Goal: Check status: Check status

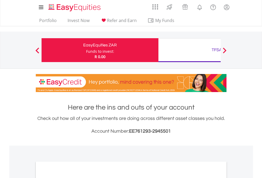
click at [86, 50] on div "Funds to invest:" at bounding box center [100, 51] width 28 height 5
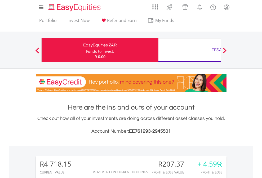
scroll to position [51, 83]
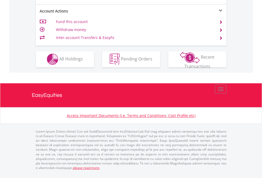
scroll to position [496, 0]
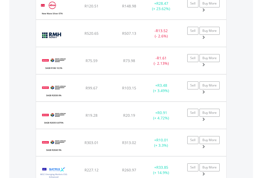
scroll to position [621, 0]
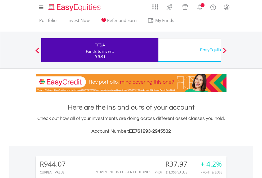
scroll to position [51, 83]
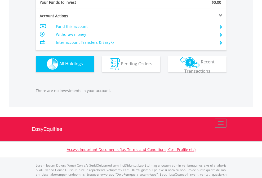
scroll to position [525, 0]
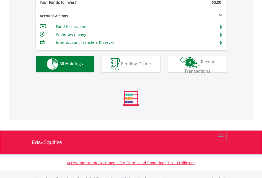
scroll to position [525, 0]
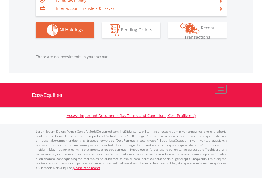
scroll to position [51, 83]
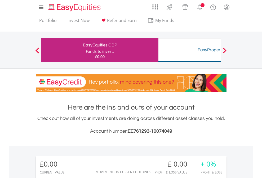
scroll to position [51, 83]
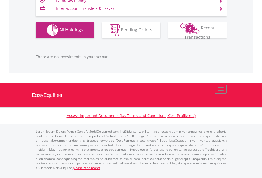
scroll to position [525, 0]
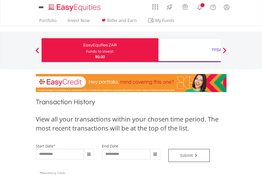
type input "**********"
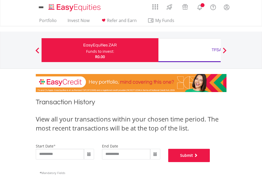
click at [210, 162] on button "Submit" at bounding box center [189, 155] width 42 height 13
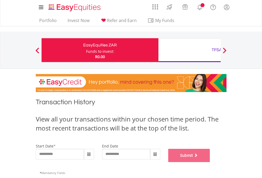
scroll to position [215, 0]
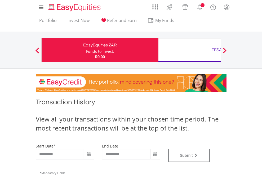
click at [189, 50] on div "TFSA" at bounding box center [217, 49] width 111 height 7
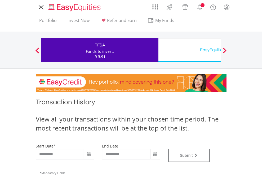
type input "**********"
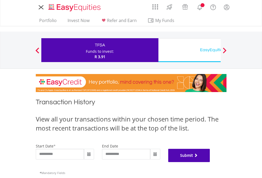
click at [210, 162] on button "Submit" at bounding box center [189, 155] width 42 height 13
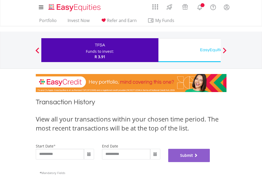
scroll to position [215, 0]
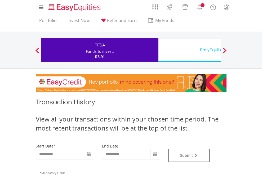
click at [189, 50] on div "EasyEquities USD" at bounding box center [217, 49] width 111 height 7
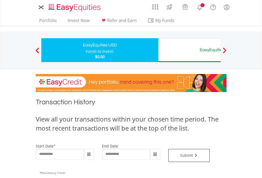
type input "**********"
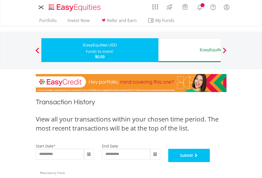
click at [210, 162] on button "Submit" at bounding box center [189, 155] width 42 height 13
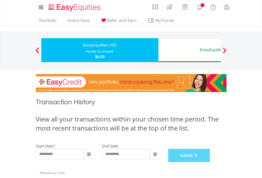
scroll to position [215, 0]
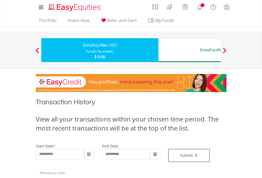
click at [189, 50] on div "EasyEquities AUD" at bounding box center [217, 49] width 111 height 7
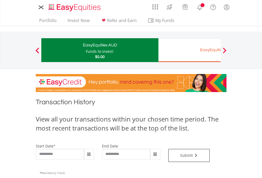
type input "**********"
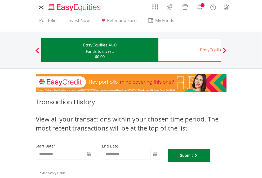
click at [210, 162] on button "Submit" at bounding box center [189, 155] width 42 height 13
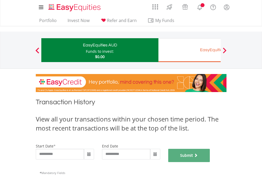
scroll to position [215, 0]
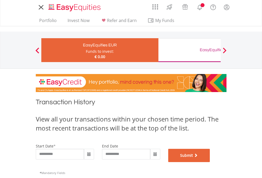
click at [210, 162] on button "Submit" at bounding box center [189, 155] width 42 height 13
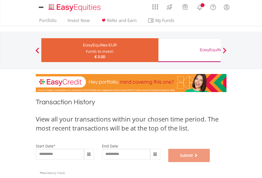
scroll to position [215, 0]
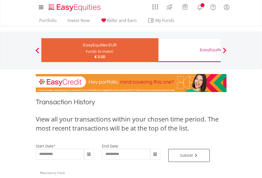
click at [189, 50] on div "EasyEquities GBP" at bounding box center [217, 49] width 111 height 7
type input "**********"
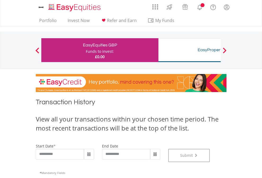
scroll to position [215, 0]
